Goal: Task Accomplishment & Management: Manage account settings

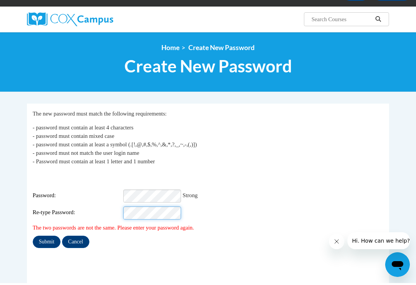
scroll to position [49, 0]
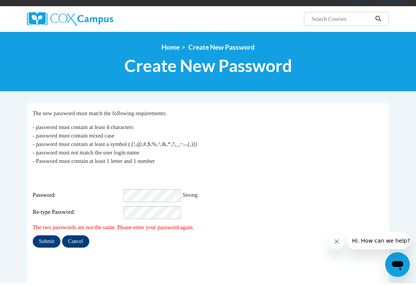
click at [40, 239] on input "Submit" at bounding box center [47, 243] width 28 height 12
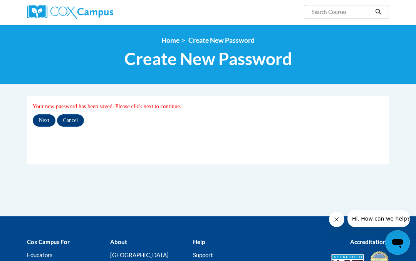
click at [40, 118] on input "Next" at bounding box center [44, 120] width 23 height 12
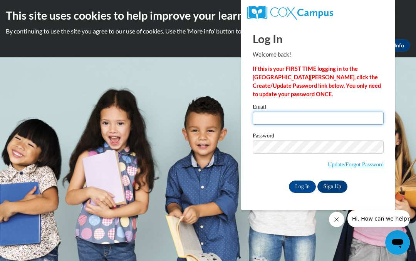
click at [338, 112] on input "Email" at bounding box center [318, 118] width 131 height 13
type input "[EMAIL_ADDRESS][DOMAIN_NAME]"
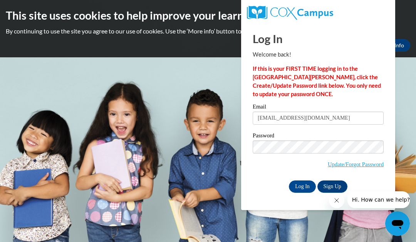
click at [302, 188] on input "Log In" at bounding box center [302, 187] width 27 height 12
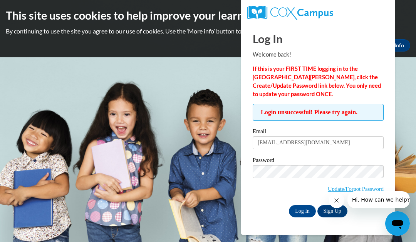
click at [303, 209] on input "Log In" at bounding box center [302, 211] width 27 height 12
click at [305, 208] on input "Log In" at bounding box center [302, 211] width 27 height 12
click at [300, 209] on input "Log In" at bounding box center [302, 211] width 27 height 12
